Goal: Task Accomplishment & Management: Complete application form

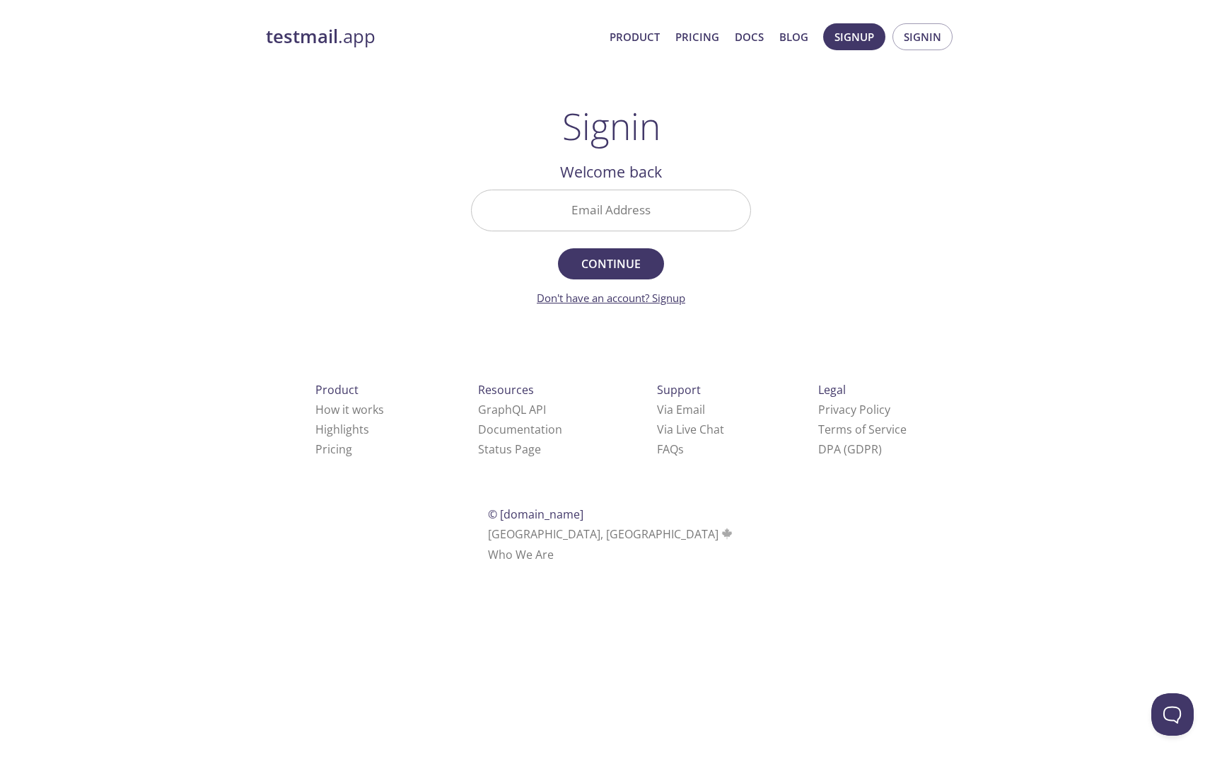
click at [671, 297] on link "Don't have an account? Signup" at bounding box center [611, 298] width 149 height 14
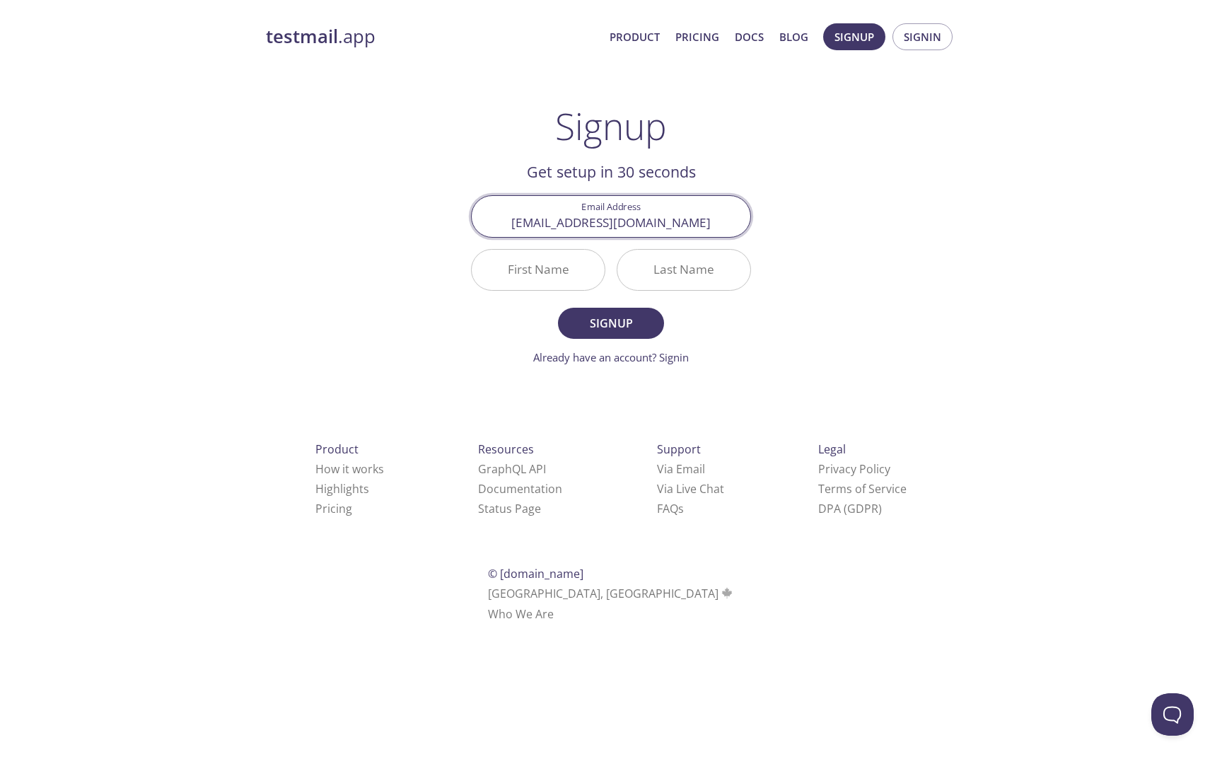
type input "[EMAIL_ADDRESS][DOMAIN_NAME]"
click at [560, 262] on input "First Name" at bounding box center [538, 270] width 133 height 40
type input "Asdfg"
click at [722, 280] on input "Last Name" at bounding box center [684, 270] width 133 height 40
type input "qwerty"
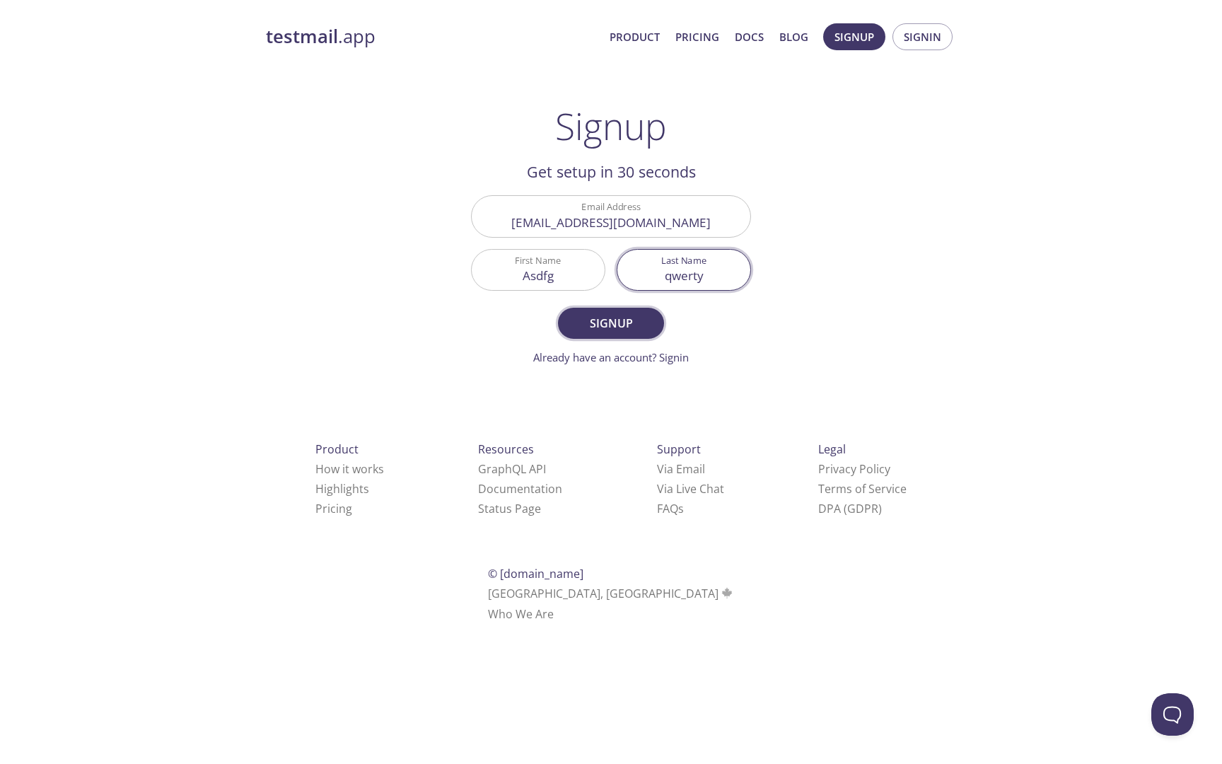
click at [611, 326] on span "Signup" at bounding box center [611, 323] width 75 height 20
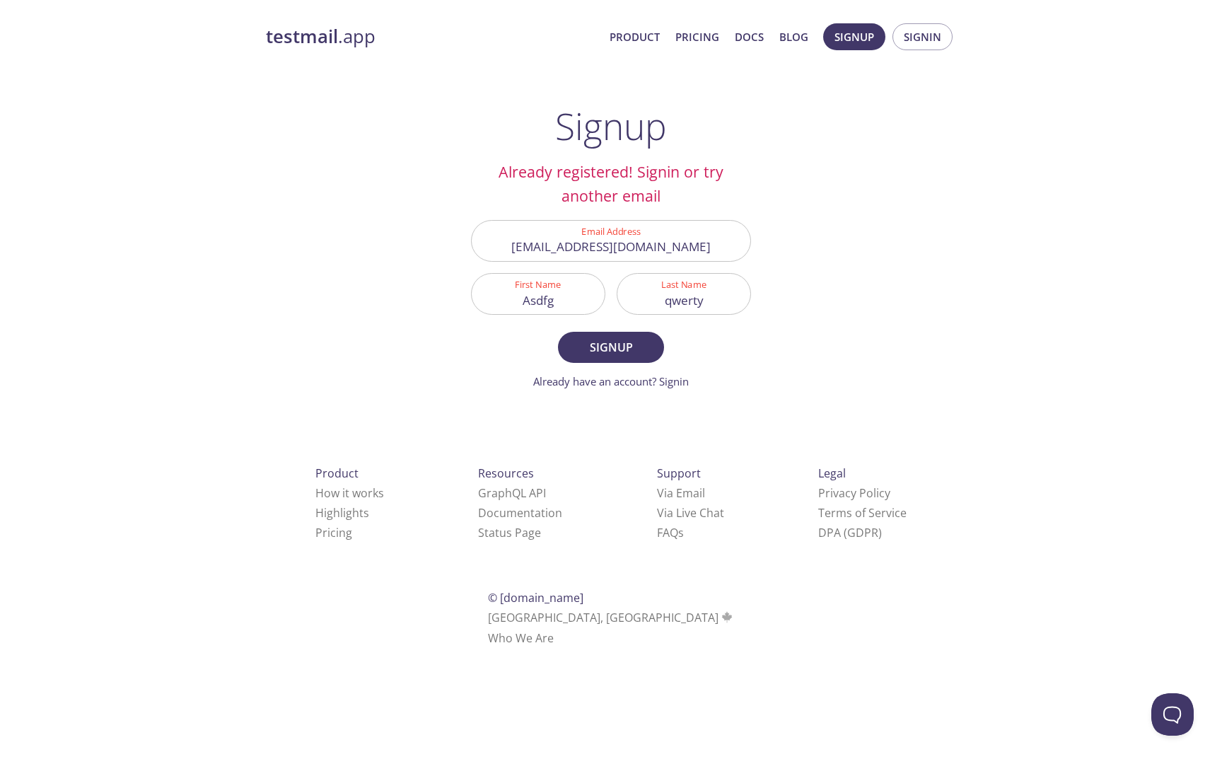
click at [683, 250] on input "[EMAIL_ADDRESS][DOMAIN_NAME]" at bounding box center [611, 241] width 279 height 40
click at [584, 296] on input "Asdfg" at bounding box center [538, 294] width 133 height 40
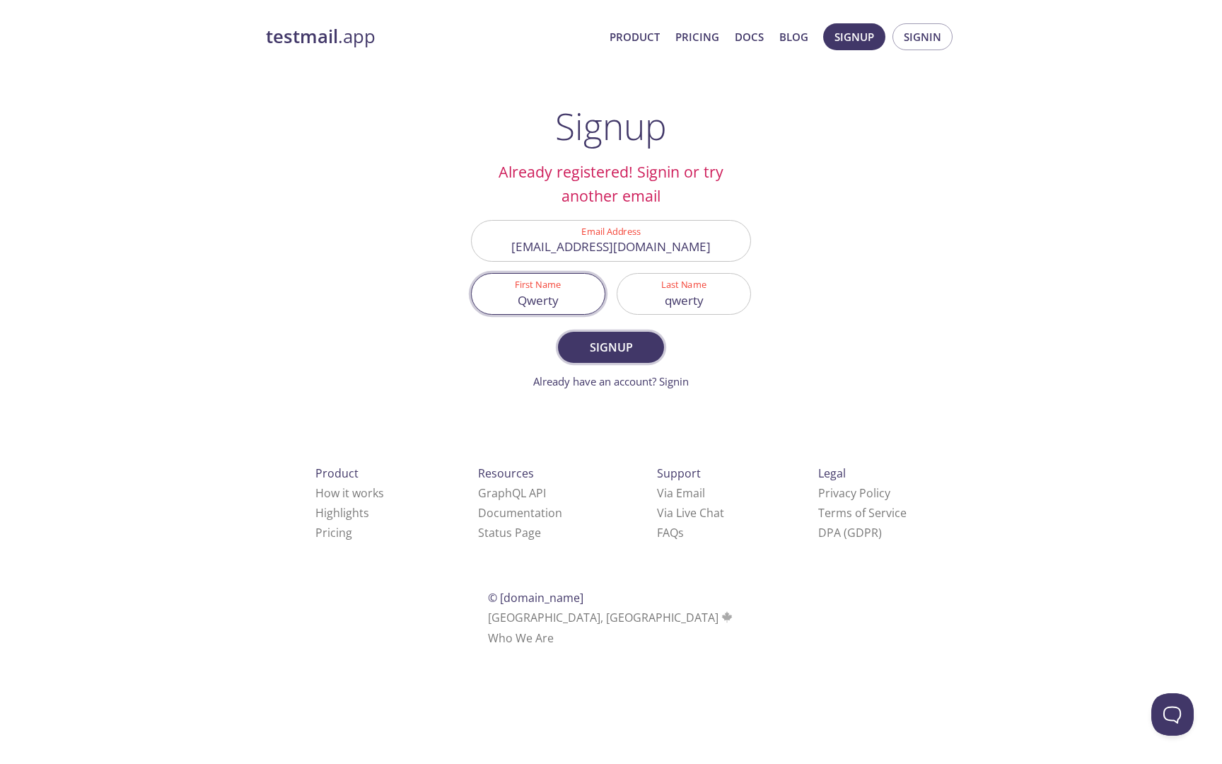
type input "Qwerty"
click at [608, 343] on span "Signup" at bounding box center [611, 347] width 75 height 20
click at [598, 251] on input "[EMAIL_ADDRESS][DOMAIN_NAME]" at bounding box center [611, 241] width 279 height 40
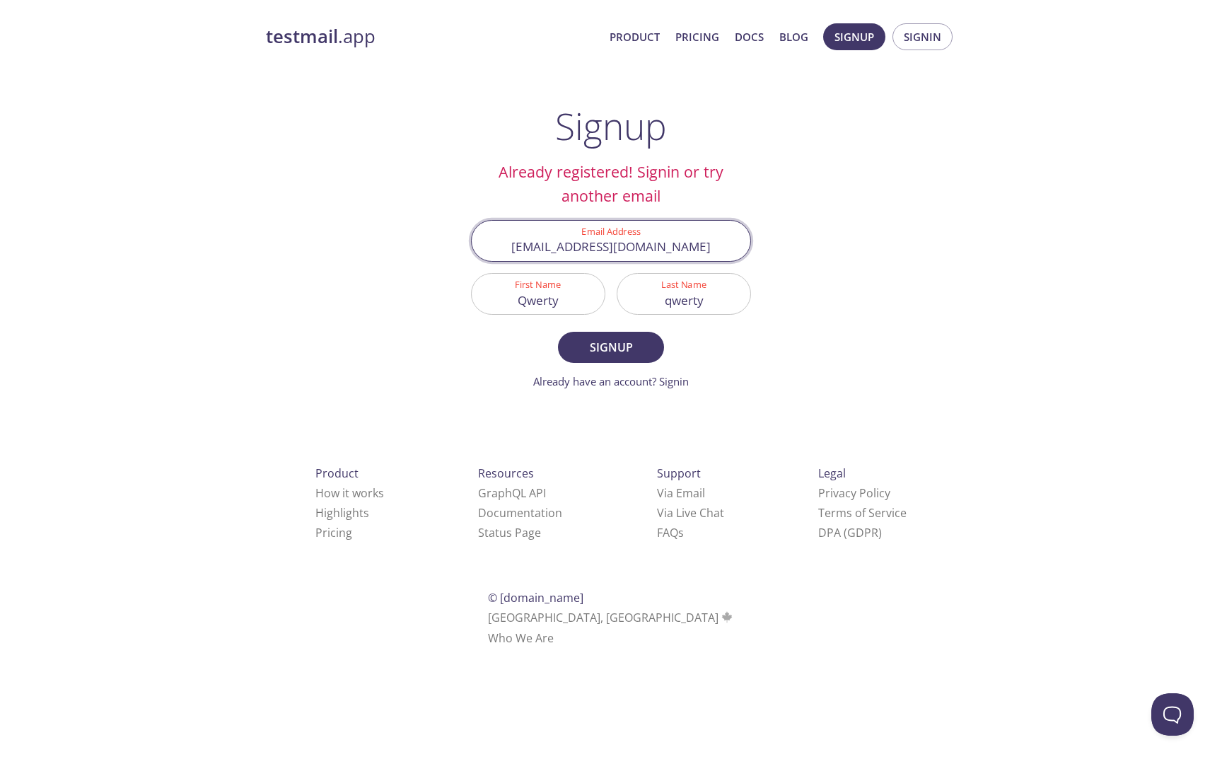
paste input "yofefo7814@hiepth"
type input "[EMAIL_ADDRESS][DOMAIN_NAME]"
click at [628, 347] on span "Signup" at bounding box center [611, 347] width 75 height 20
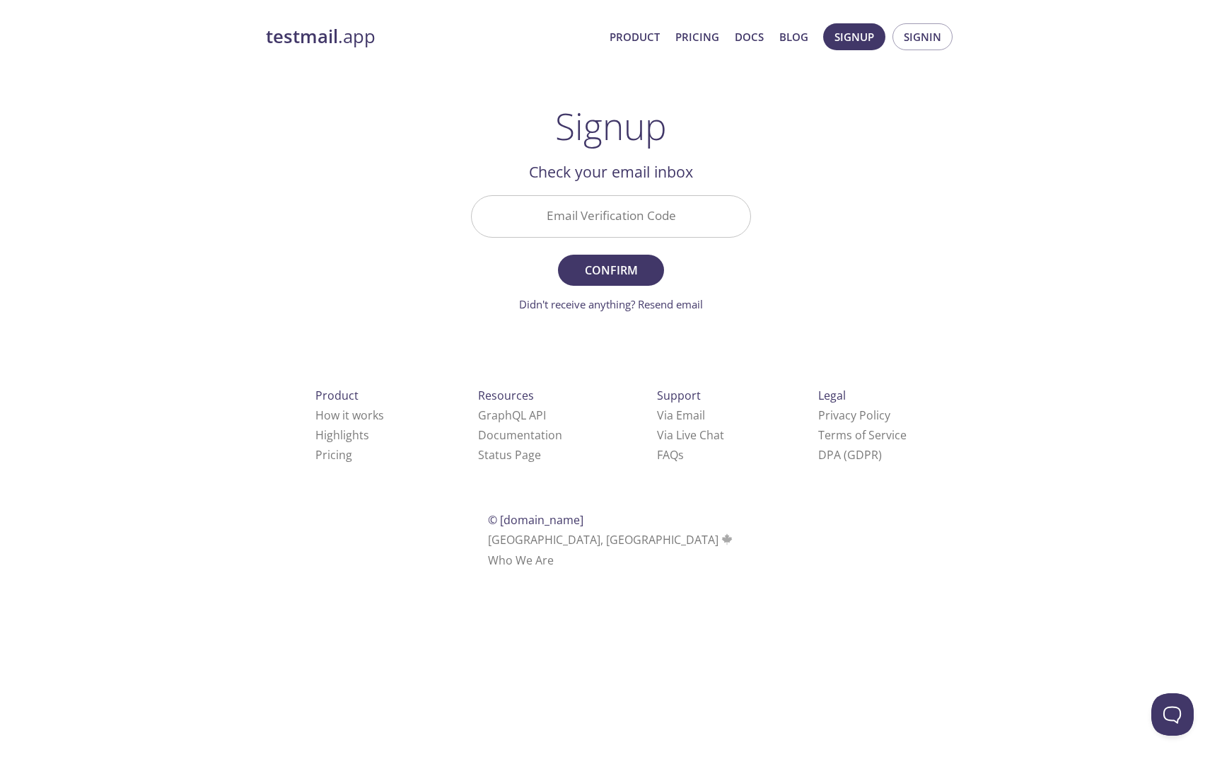
click at [592, 216] on input "Email Verification Code" at bounding box center [611, 216] width 279 height 40
paste input "W7Q8CMG"
type input "W7Q8CMG"
click at [614, 278] on span "Confirm" at bounding box center [611, 270] width 75 height 20
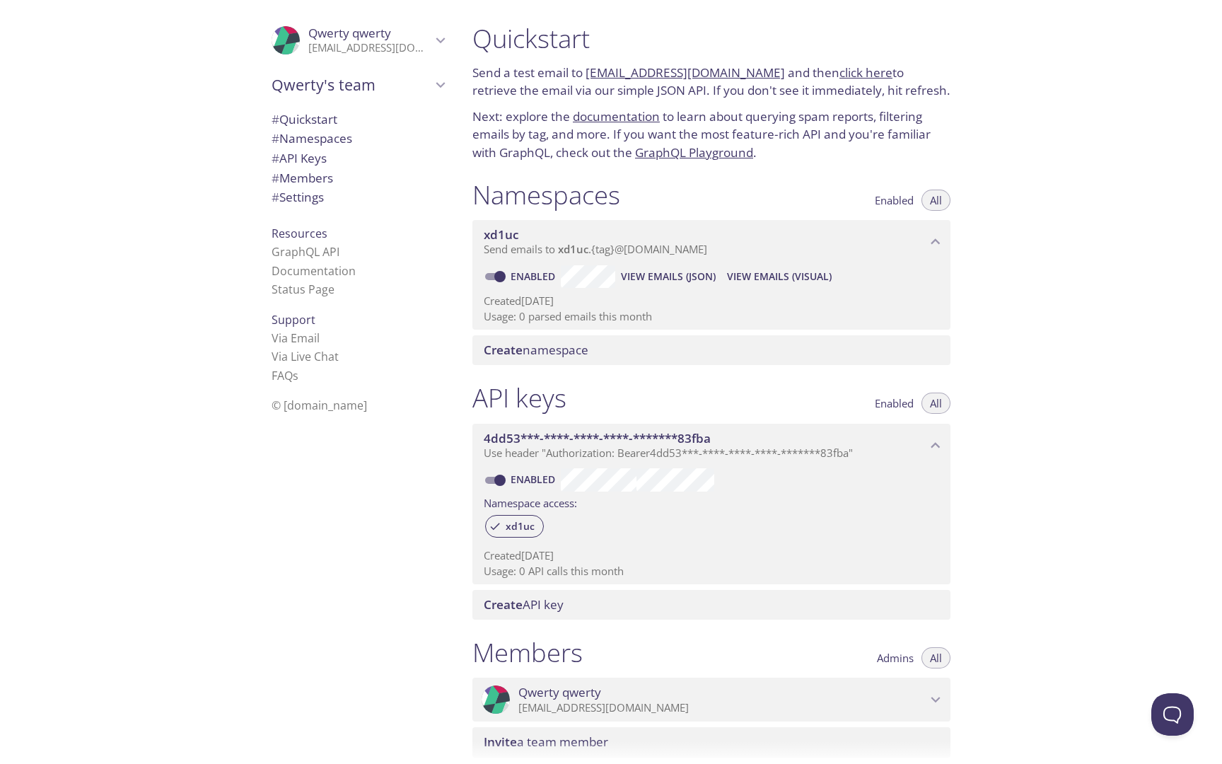
click at [585, 73] on p "Send a test email to [EMAIL_ADDRESS][DOMAIN_NAME] and then click here to retrie…" at bounding box center [712, 82] width 478 height 36
copy link "xd1uc"
copy link "[EMAIL_ADDRESS][DOMAIN_NAME]"
